Goal: Information Seeking & Learning: Learn about a topic

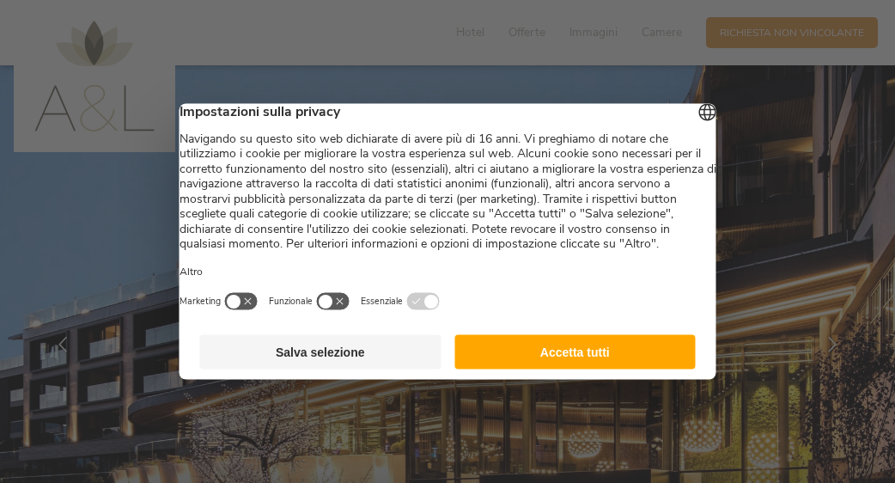
click at [324, 369] on button "Salva selezione" at bounding box center [320, 352] width 241 height 34
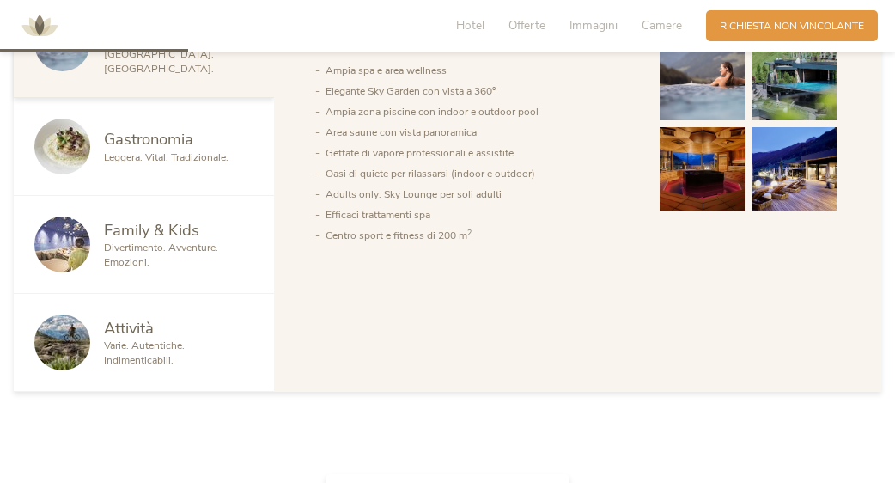
scroll to position [945, 0]
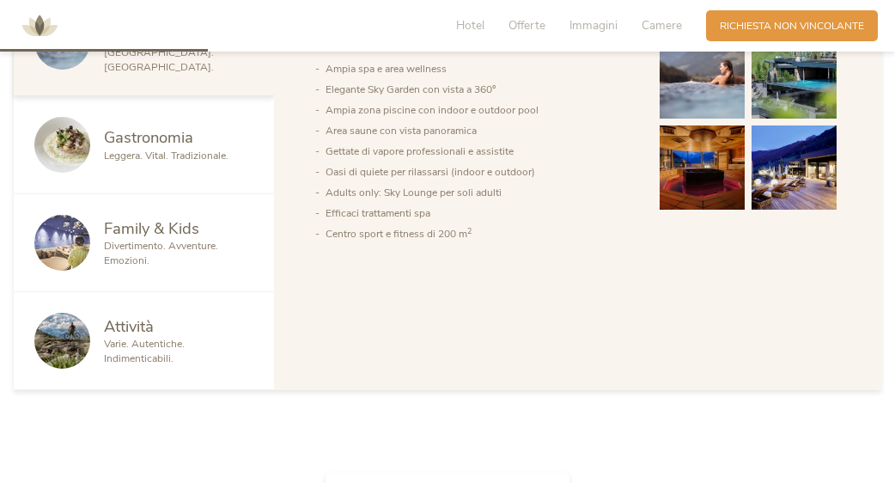
click at [70, 236] on img at bounding box center [62, 243] width 56 height 56
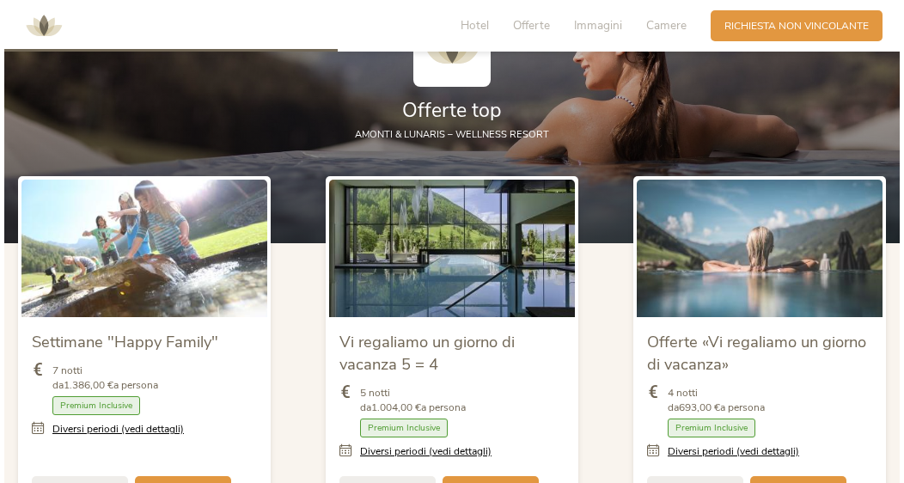
scroll to position [1718, 0]
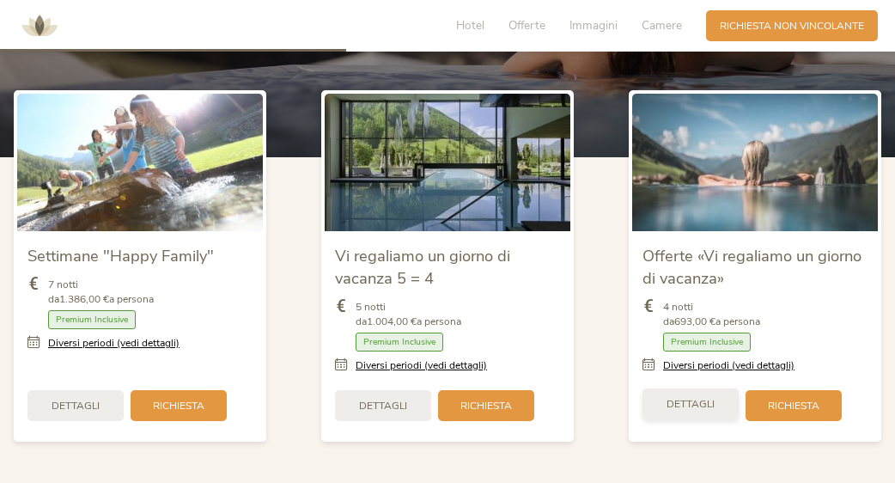
click at [701, 397] on span "Dettagli" at bounding box center [691, 404] width 48 height 15
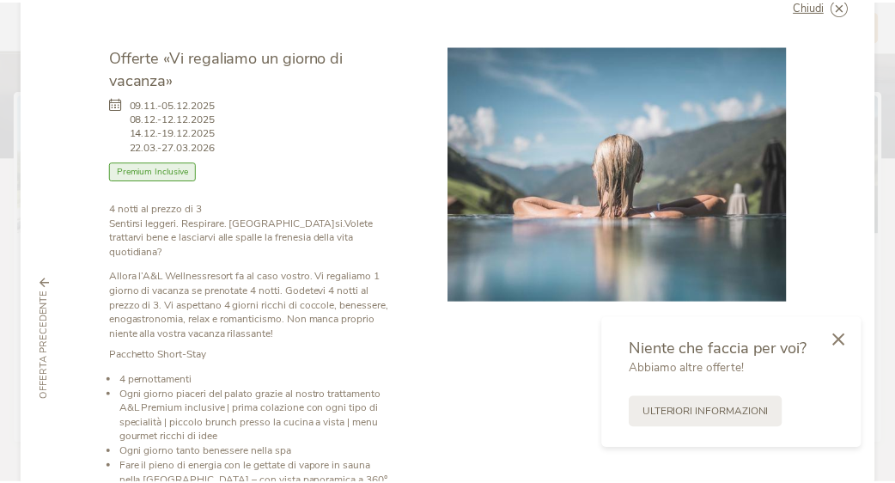
scroll to position [0, 0]
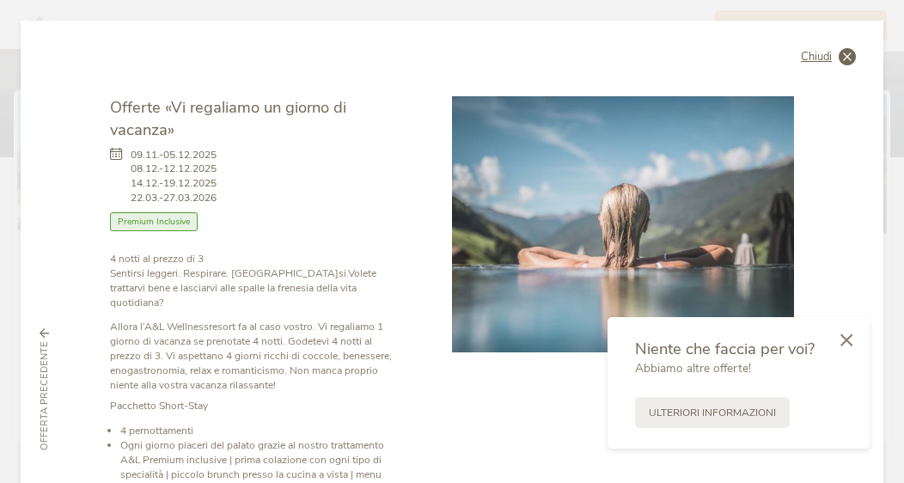
click at [844, 54] on icon at bounding box center [846, 56] width 17 height 17
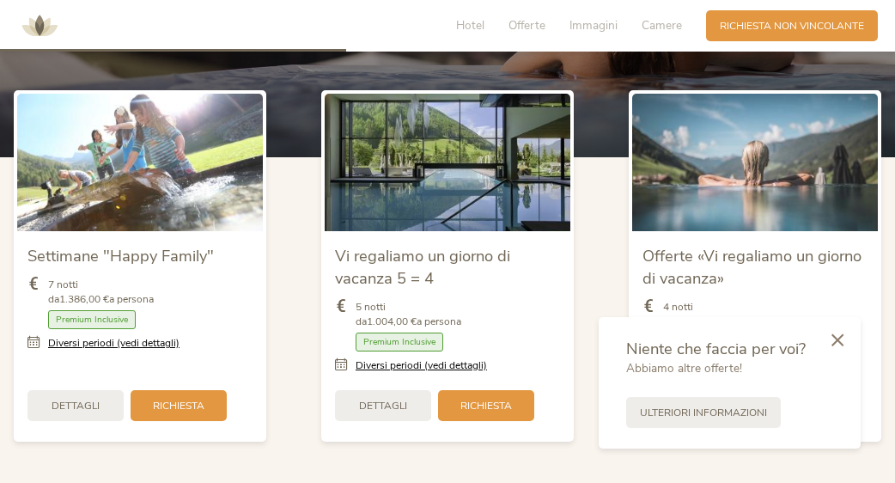
drag, startPoint x: 842, startPoint y: 339, endPoint x: 802, endPoint y: 348, distance: 40.4
click at [842, 338] on icon at bounding box center [838, 339] width 12 height 13
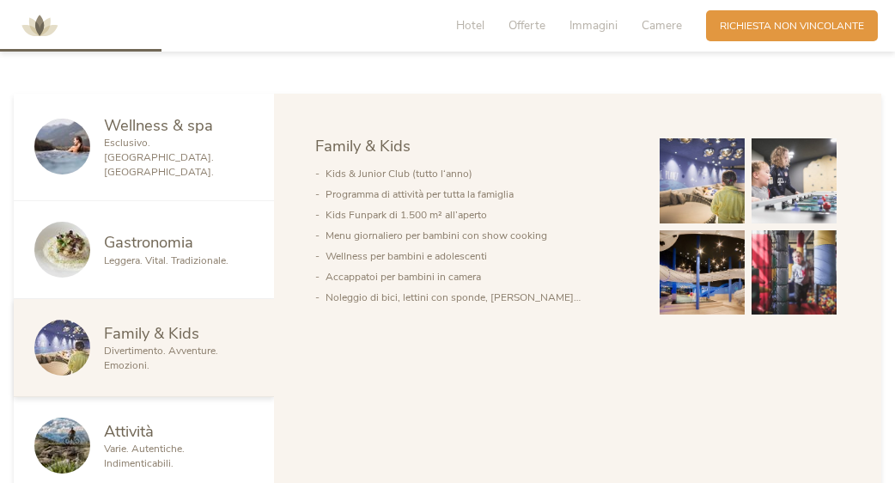
scroll to position [859, 0]
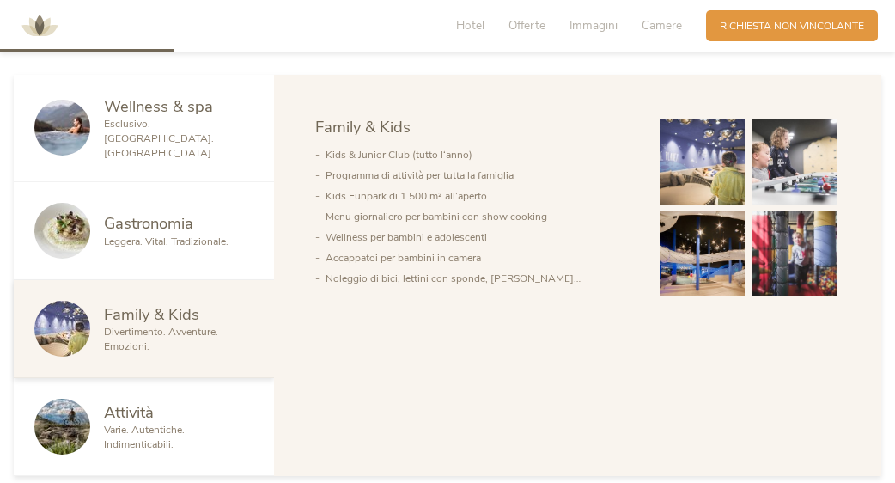
click at [149, 133] on span "Esclusivo. [GEOGRAPHIC_DATA]. [GEOGRAPHIC_DATA]." at bounding box center [159, 138] width 110 height 43
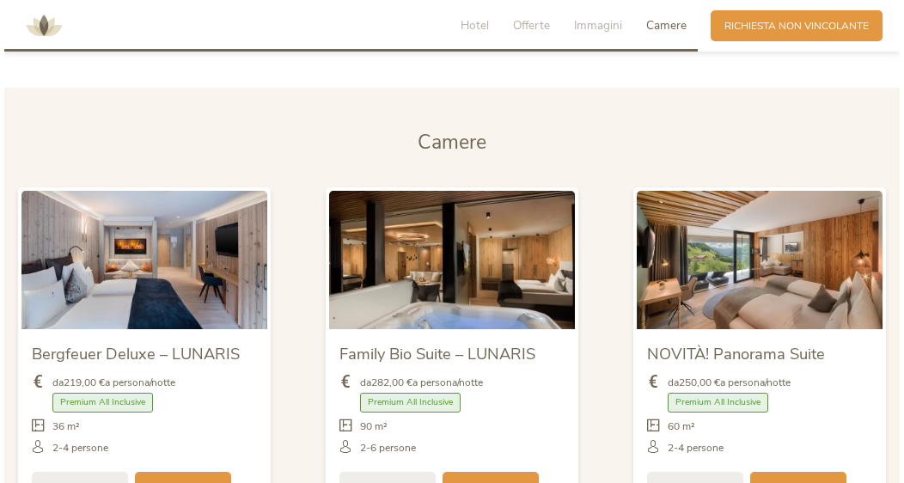
scroll to position [3436, 0]
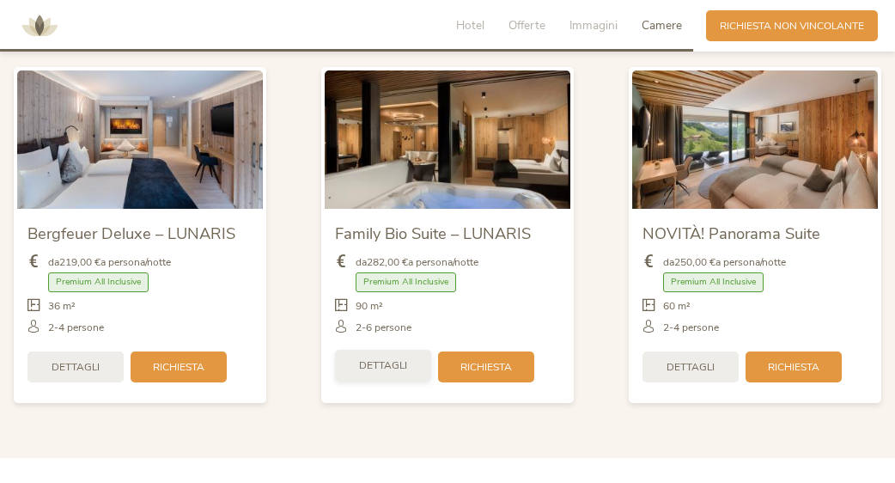
click at [391, 360] on span "Dettagli" at bounding box center [383, 365] width 48 height 15
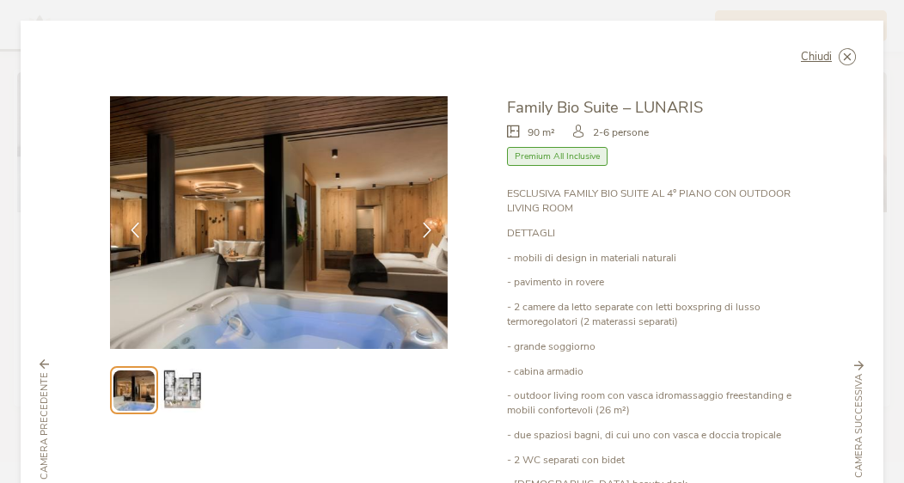
click at [204, 375] on li at bounding box center [182, 390] width 48 height 48
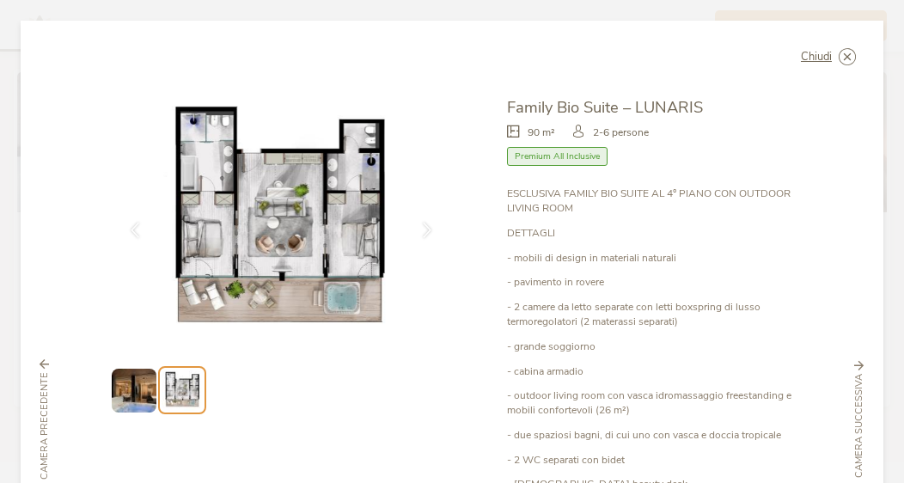
click at [127, 393] on img at bounding box center [134, 391] width 44 height 44
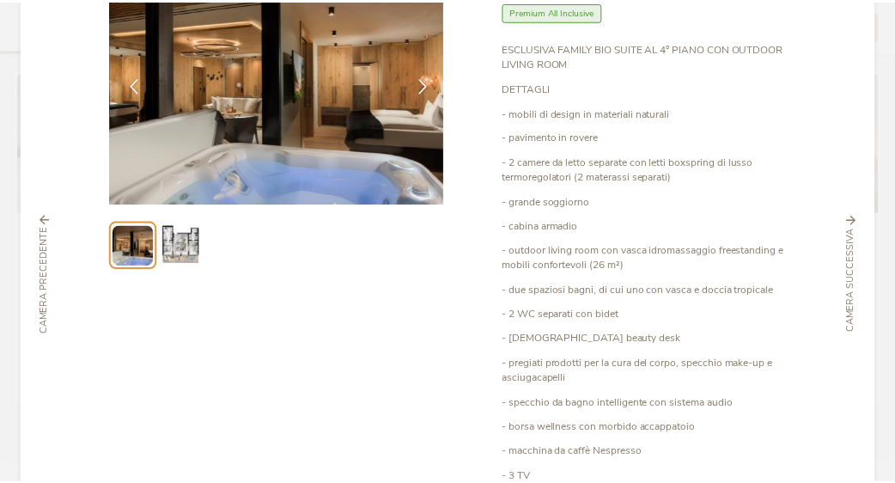
scroll to position [0, 0]
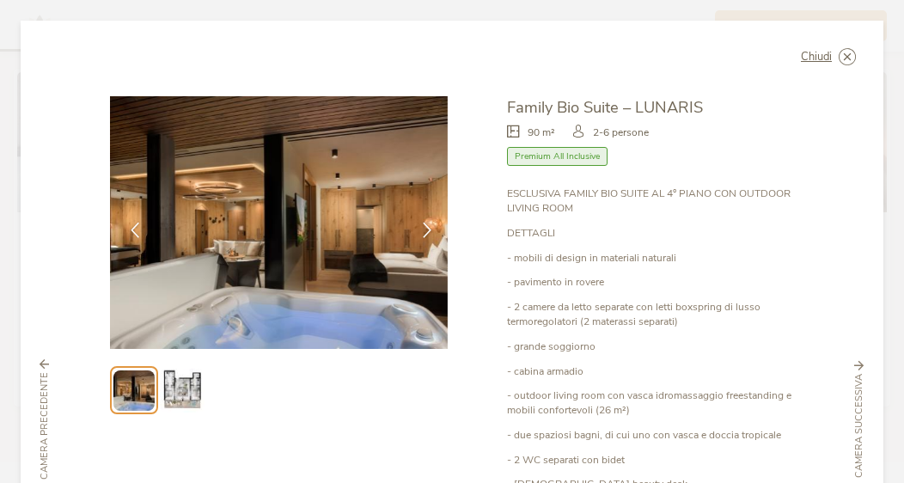
click at [0, 0] on icon at bounding box center [0, 0] width 0 height 0
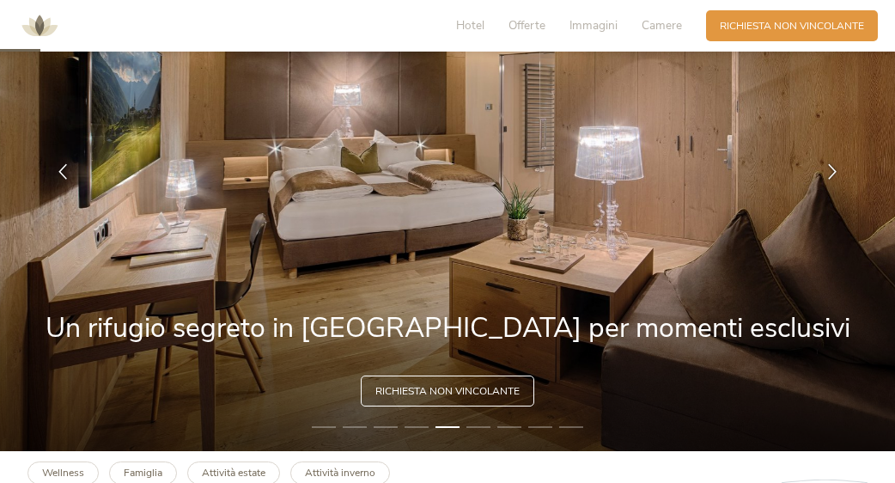
scroll to position [172, 0]
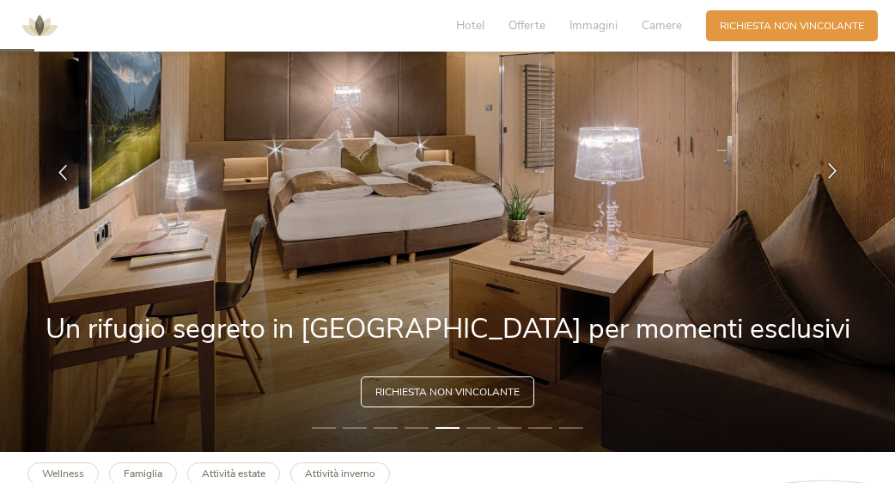
click at [836, 166] on icon at bounding box center [832, 170] width 15 height 15
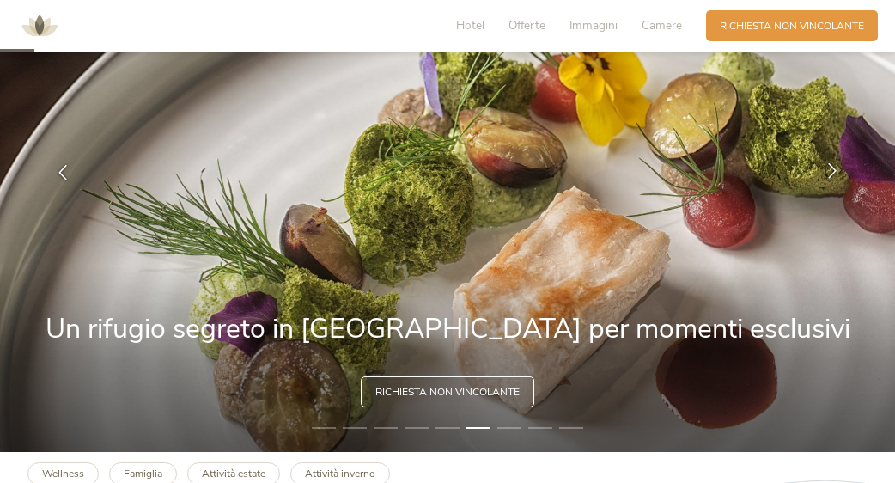
click at [836, 166] on icon at bounding box center [832, 170] width 15 height 15
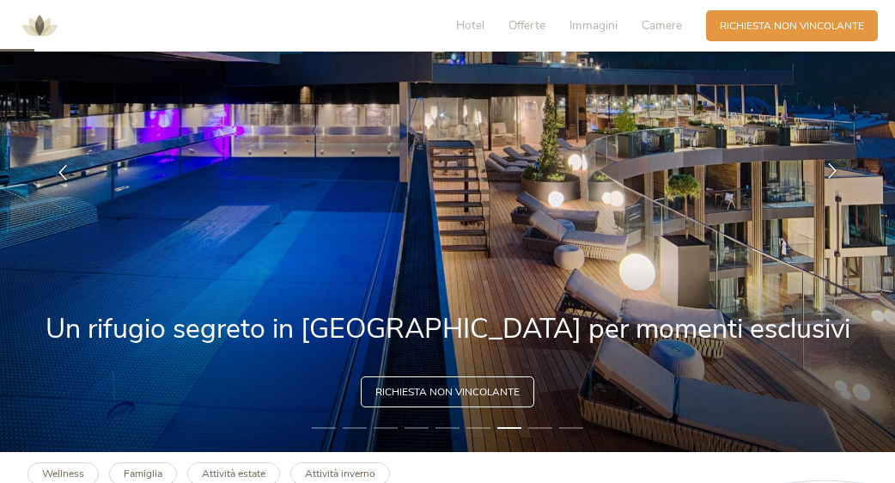
click at [836, 166] on icon at bounding box center [832, 170] width 15 height 15
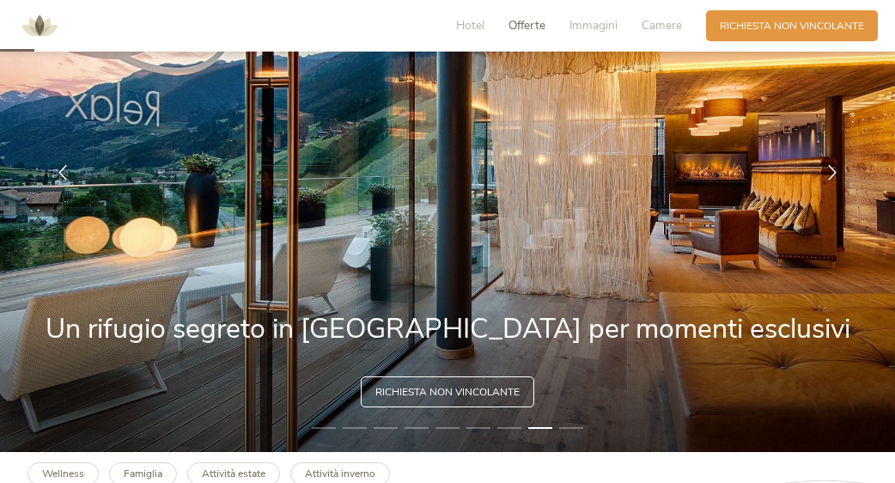
click at [534, 22] on span "Offerte" at bounding box center [527, 25] width 37 height 16
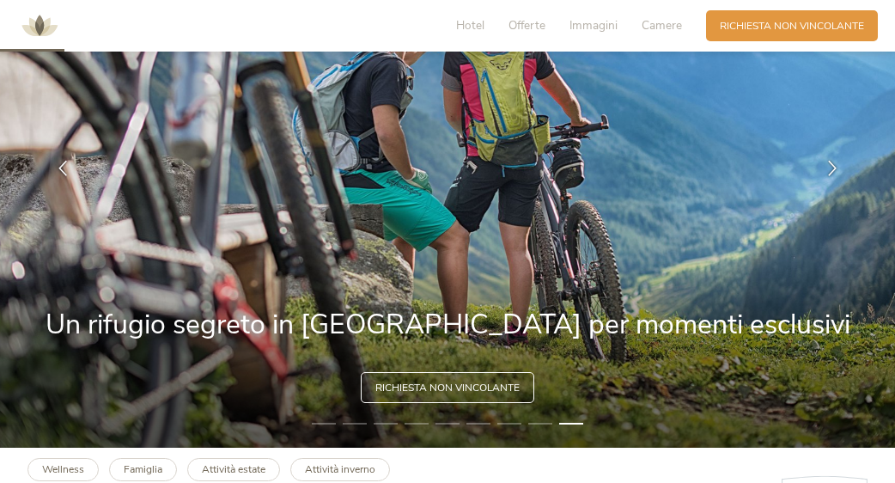
scroll to position [0, 0]
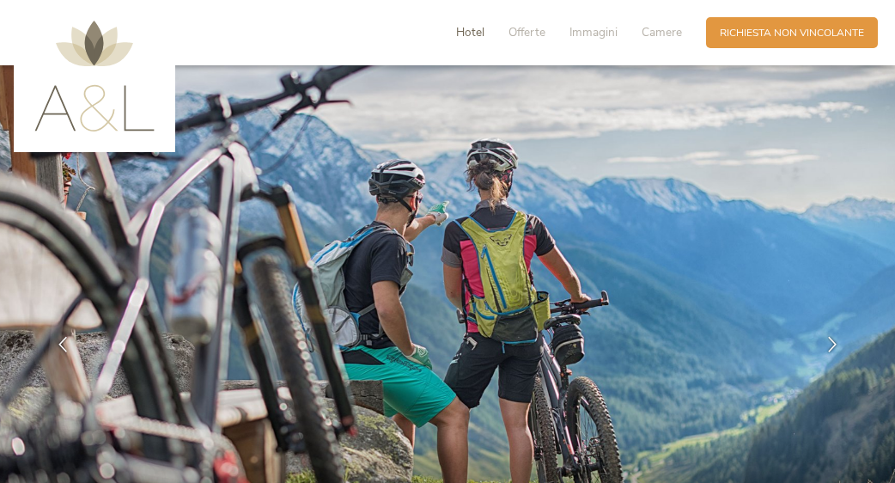
click at [474, 33] on span "Hotel" at bounding box center [470, 32] width 28 height 16
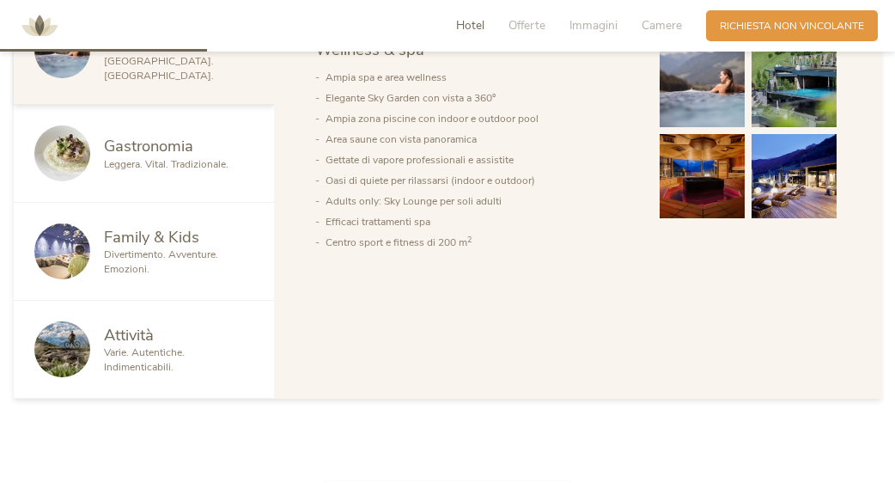
scroll to position [857, 0]
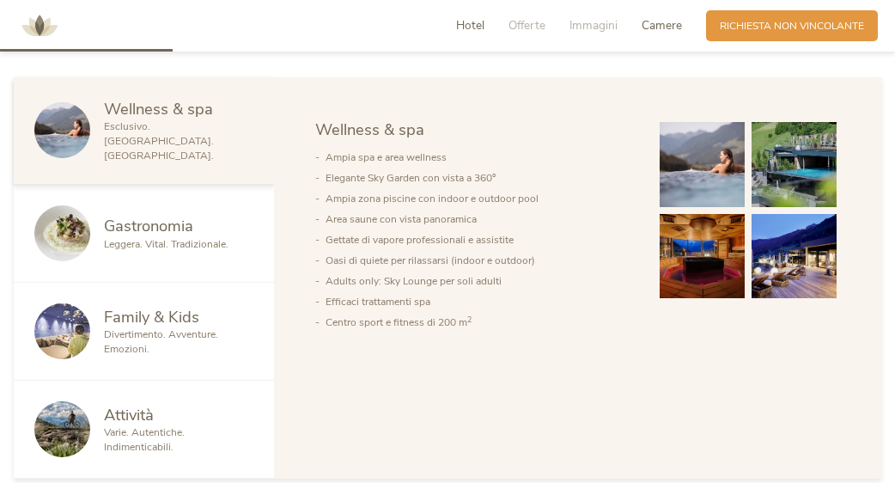
click at [670, 27] on span "Camere" at bounding box center [662, 25] width 40 height 16
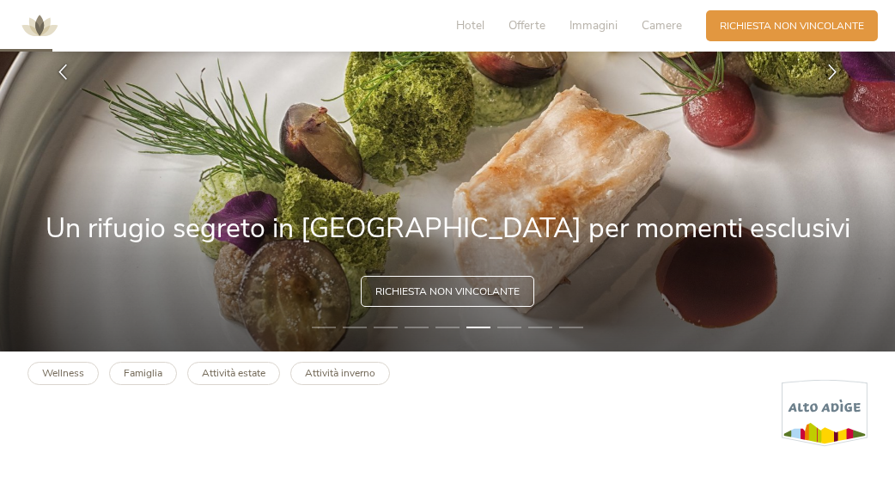
scroll to position [258, 0]
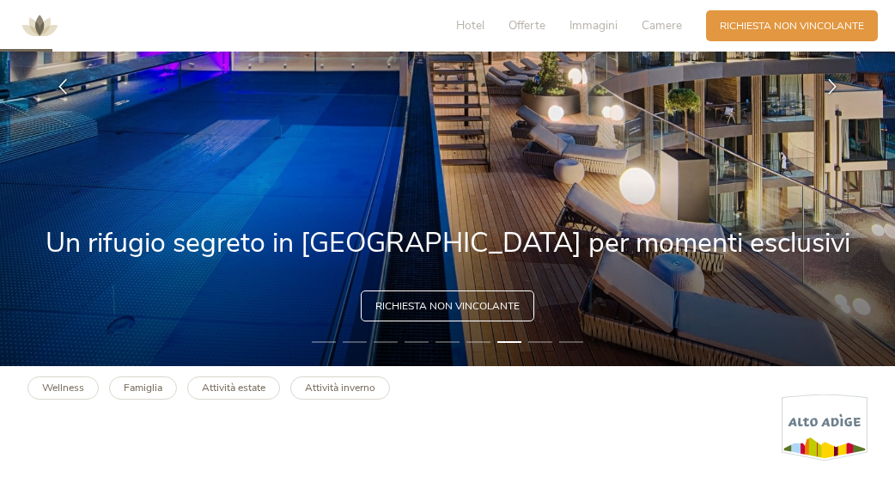
click at [676, 236] on img at bounding box center [447, 87] width 895 height 558
click at [832, 85] on icon at bounding box center [832, 84] width 15 height 15
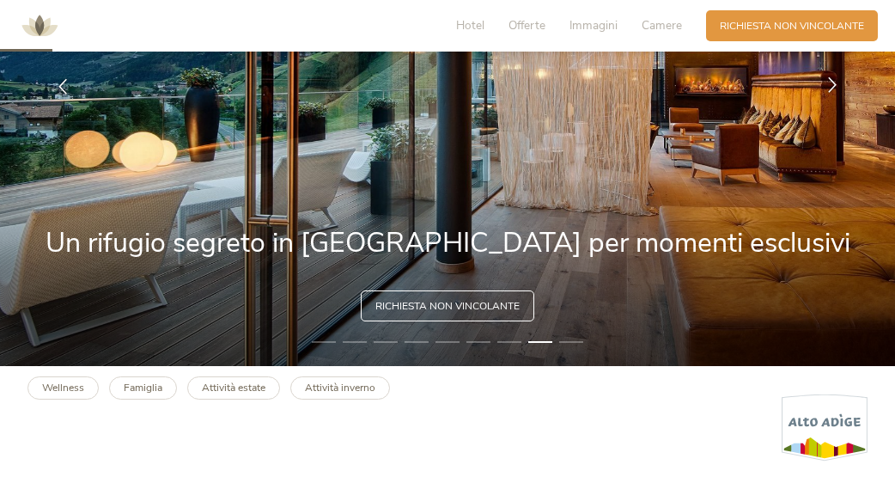
click at [832, 85] on icon at bounding box center [832, 84] width 15 height 15
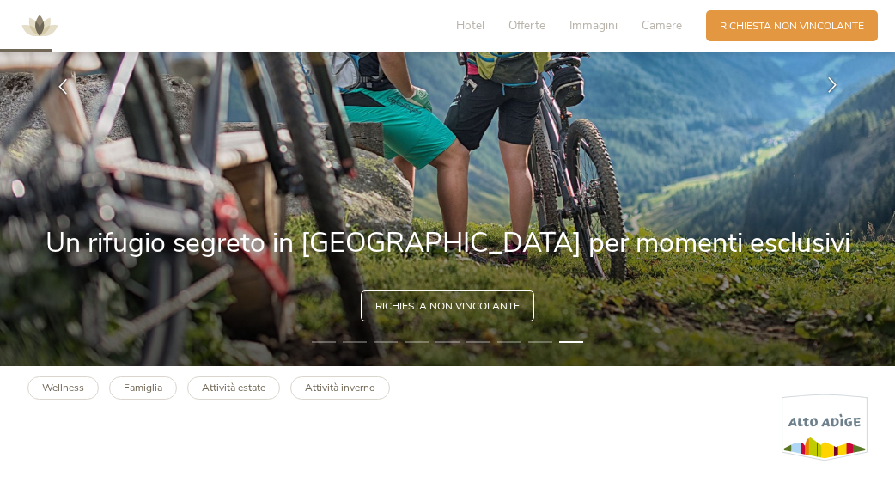
click at [832, 85] on icon at bounding box center [832, 84] width 15 height 15
click at [829, 85] on icon at bounding box center [832, 84] width 15 height 15
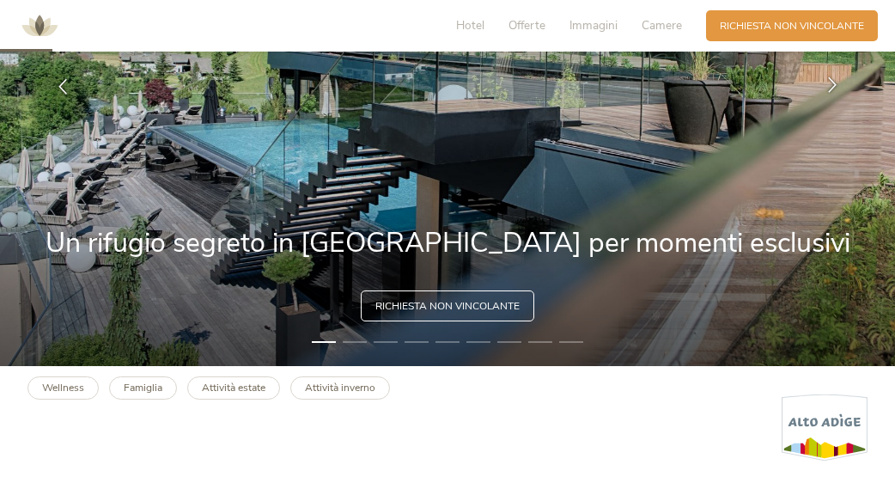
click at [829, 85] on icon at bounding box center [832, 84] width 15 height 15
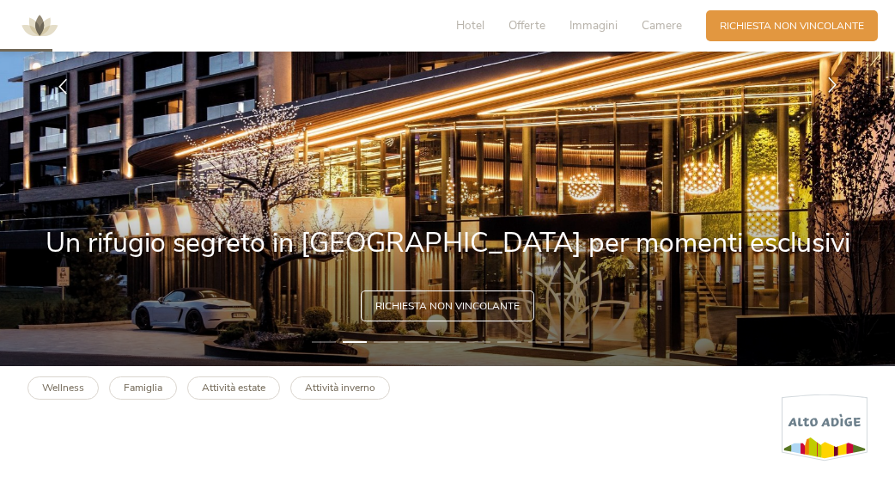
click at [829, 85] on icon at bounding box center [832, 84] width 15 height 15
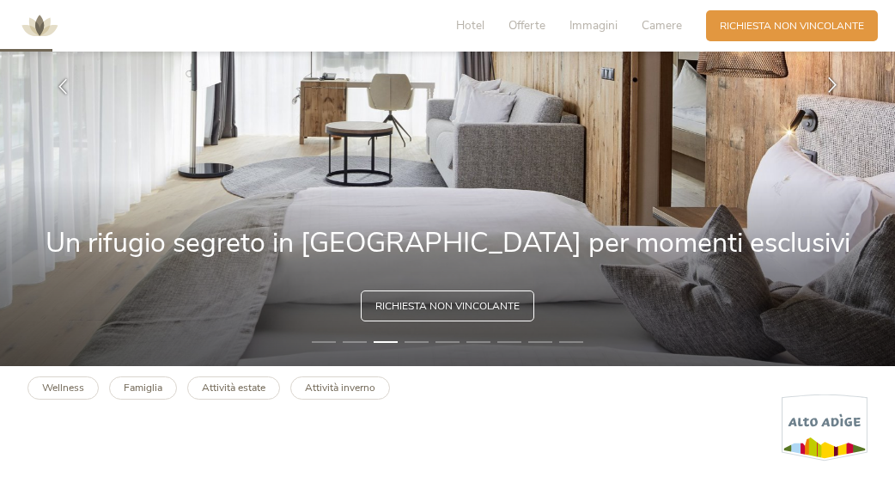
click at [829, 85] on icon at bounding box center [832, 84] width 15 height 15
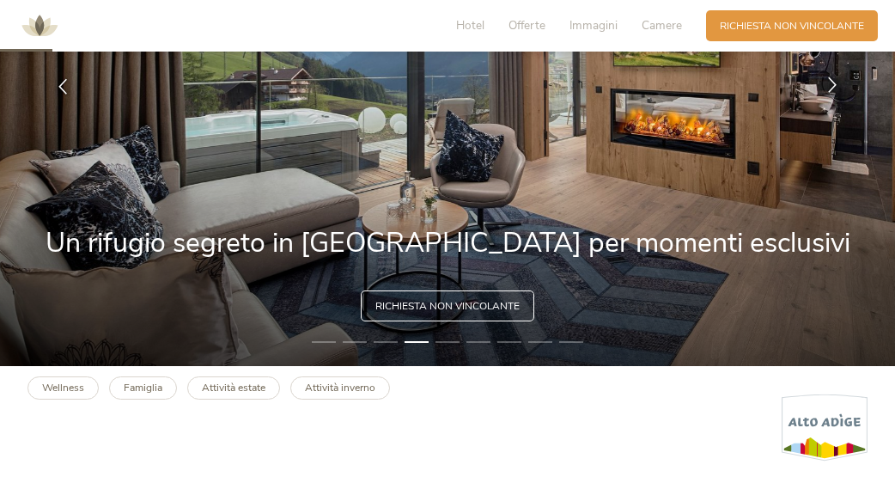
click at [829, 85] on icon at bounding box center [832, 84] width 15 height 15
